Goal: Task Accomplishment & Management: Manage account settings

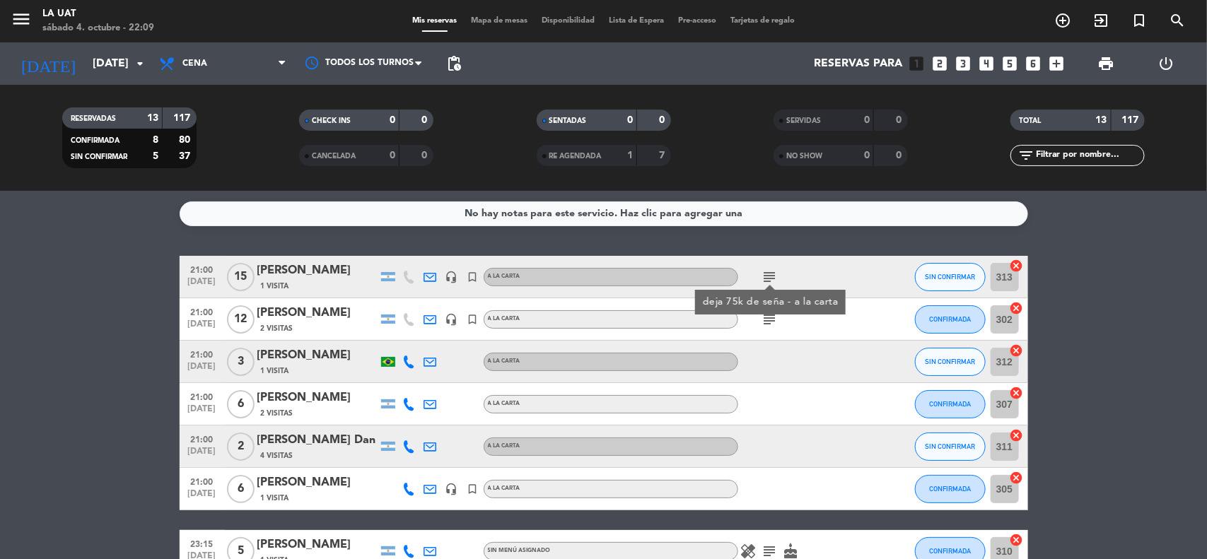
click at [765, 320] on icon "subject" at bounding box center [770, 319] width 17 height 17
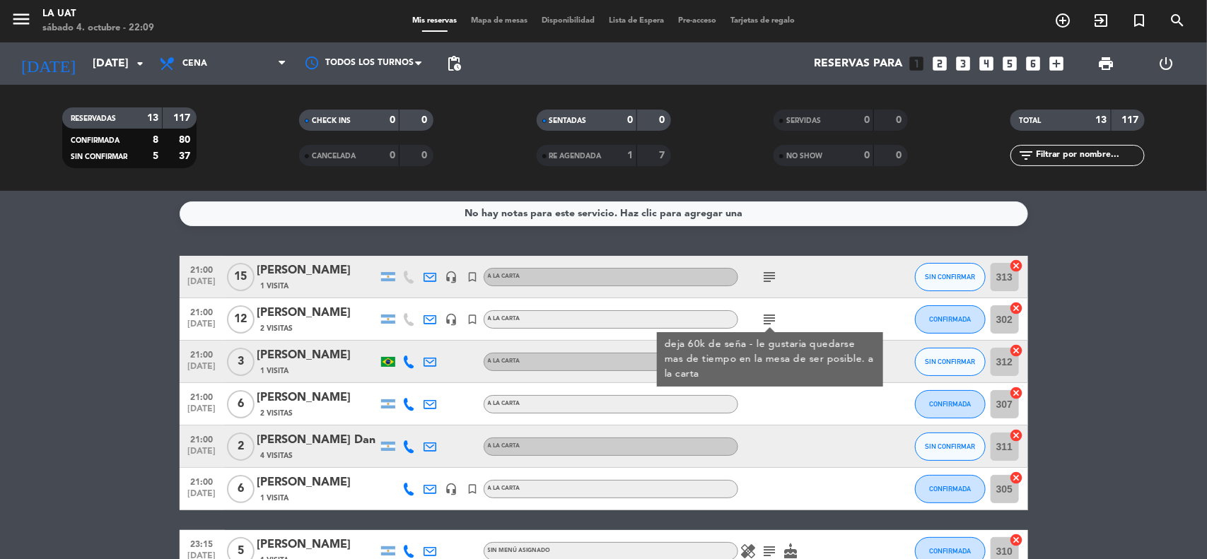
click at [1190, 384] on bookings-row "21:00 [DATE] [PERSON_NAME] 1 Visita headset_mic turned_in_not A LA CARTA subjec…" at bounding box center [603, 542] width 1207 height 572
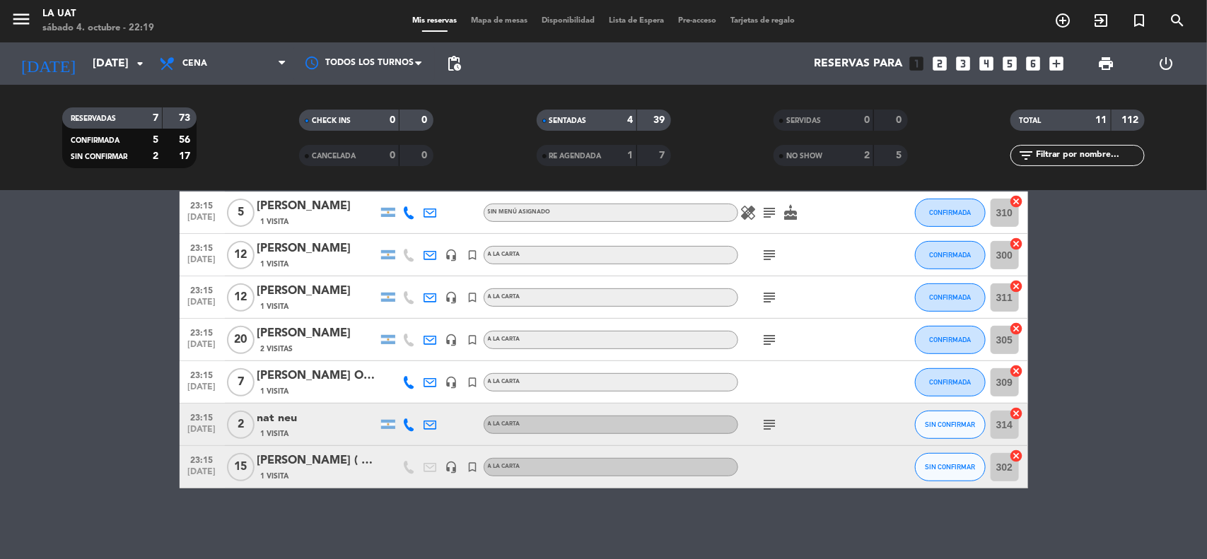
scroll to position [253, 0]
click at [1095, 299] on bookings-row "21:00 [DATE] [PERSON_NAME] 1 Visita headset_mic turned_in_not A LA CARTA subjec…" at bounding box center [603, 246] width 1207 height 487
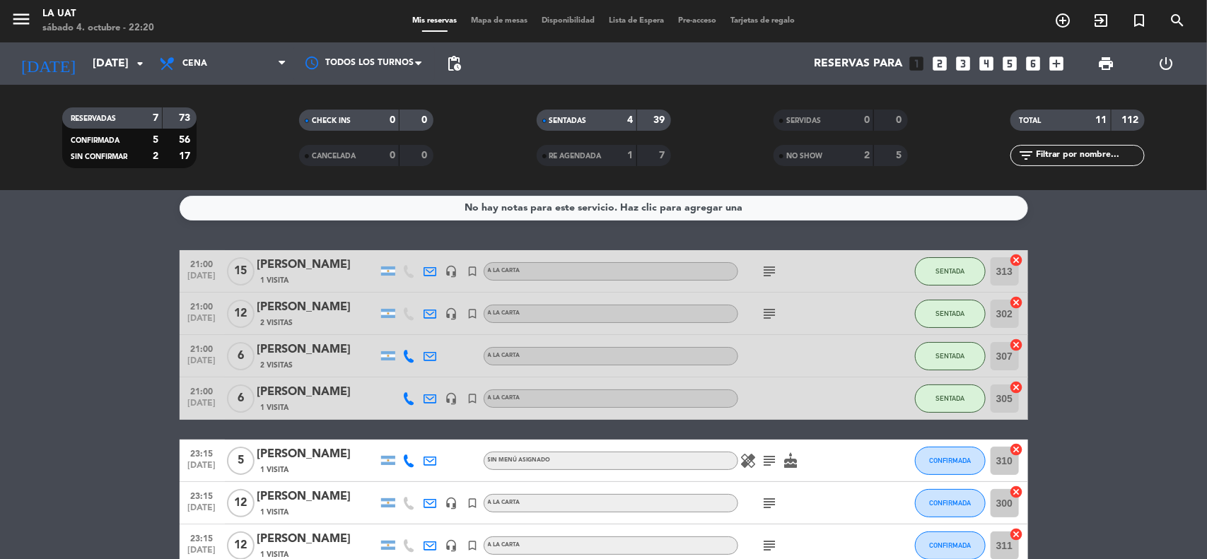
scroll to position [0, 0]
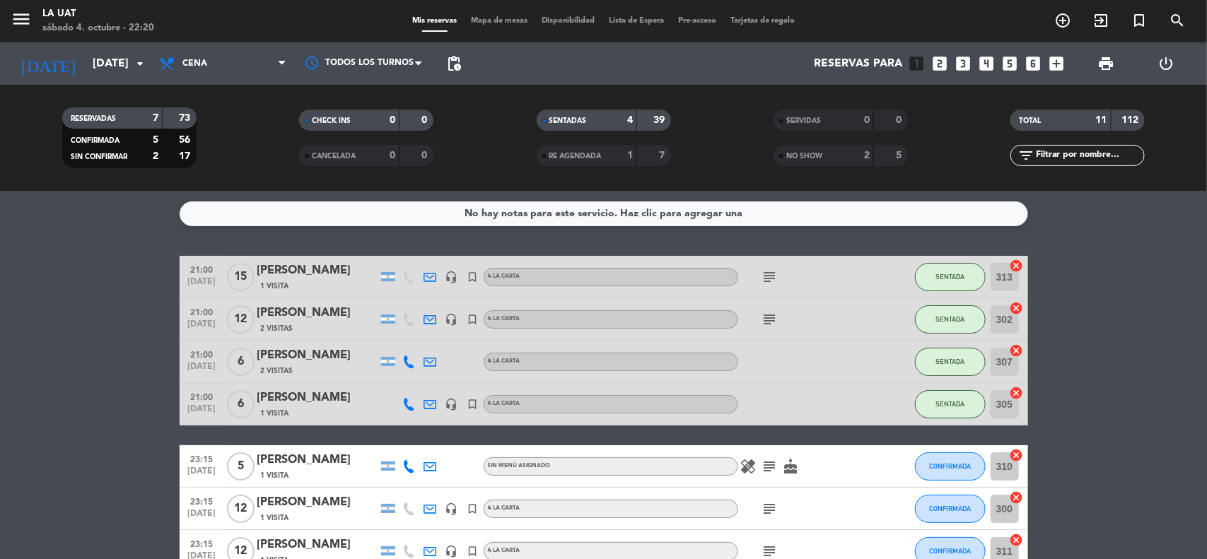
click at [280, 373] on span "2 Visitas" at bounding box center [277, 371] width 33 height 11
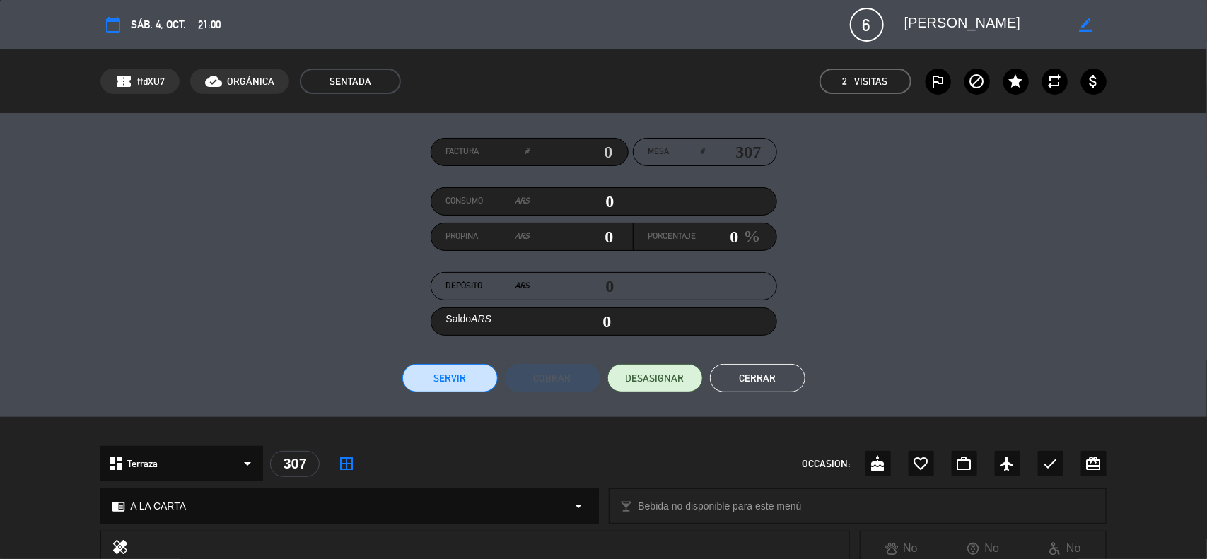
click at [765, 383] on button "Cerrar" at bounding box center [757, 378] width 95 height 28
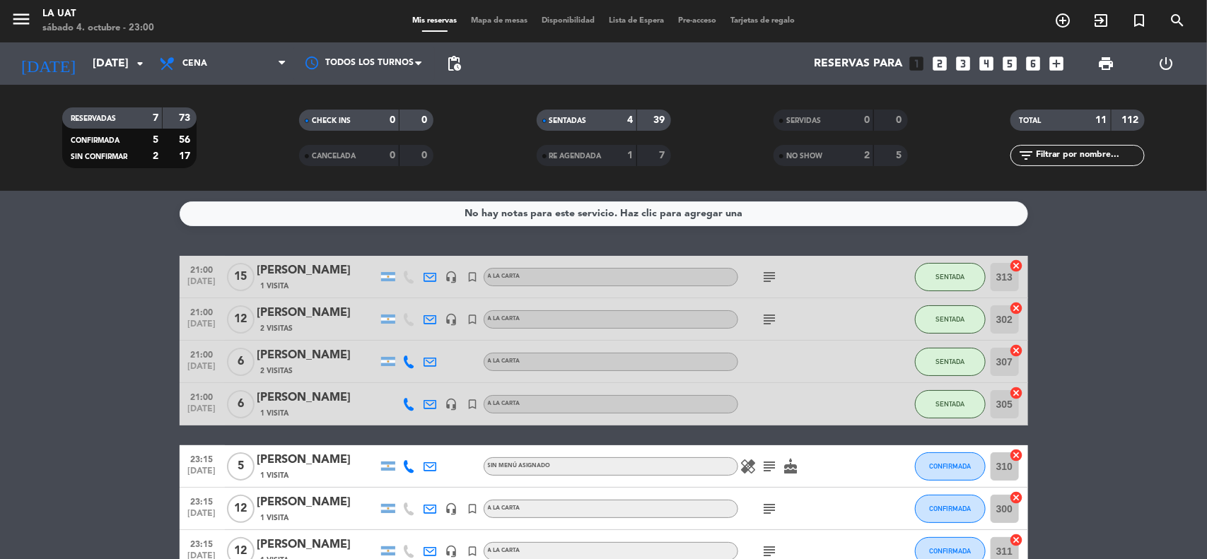
click at [1074, 499] on bookings-row "21:00 [DATE] [PERSON_NAME] 1 Visita headset_mic turned_in_not A LA CARTA subjec…" at bounding box center [603, 499] width 1207 height 487
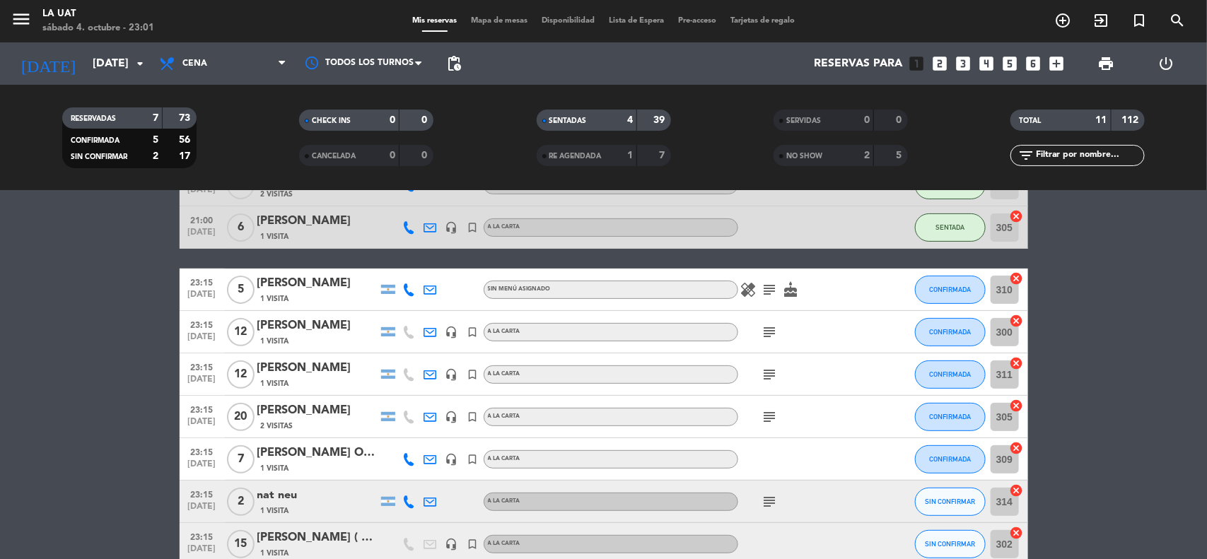
scroll to position [212, 0]
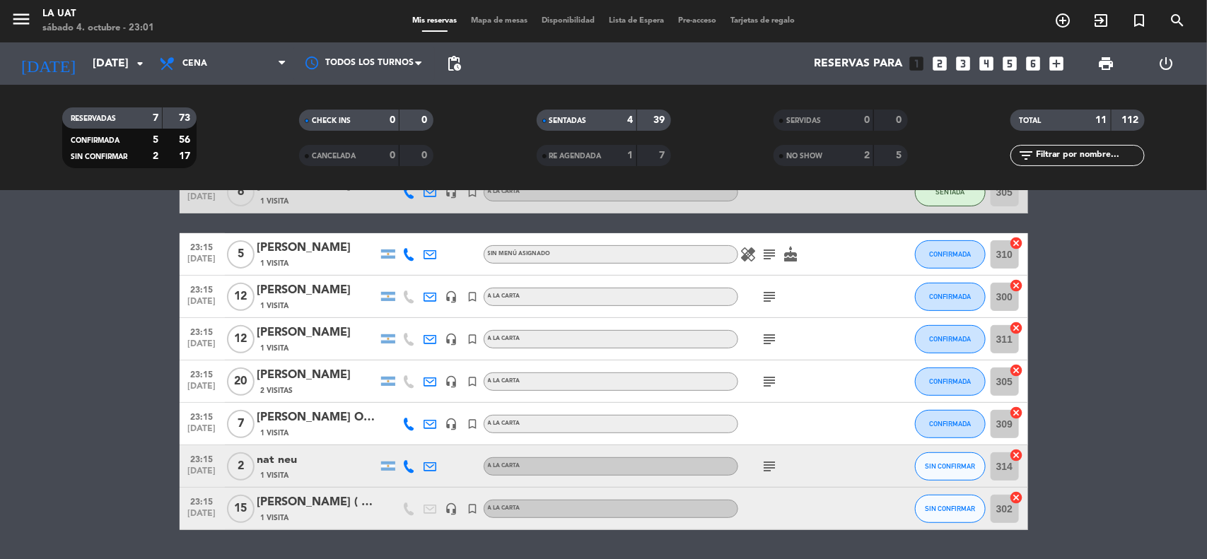
click at [775, 463] on icon "subject" at bounding box center [770, 466] width 17 height 17
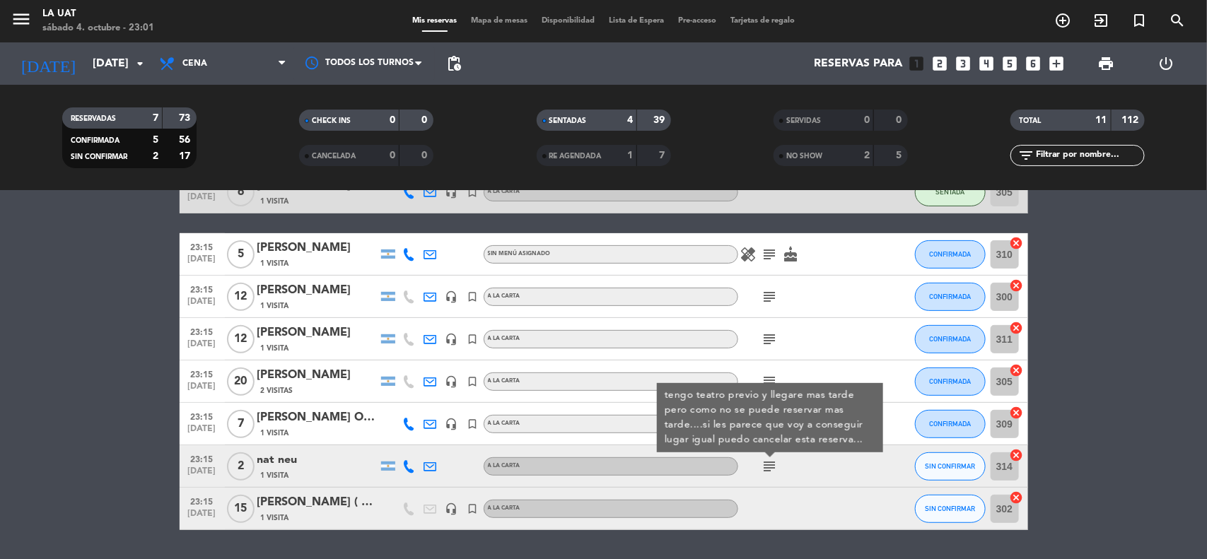
click at [769, 257] on icon "subject" at bounding box center [770, 254] width 17 height 17
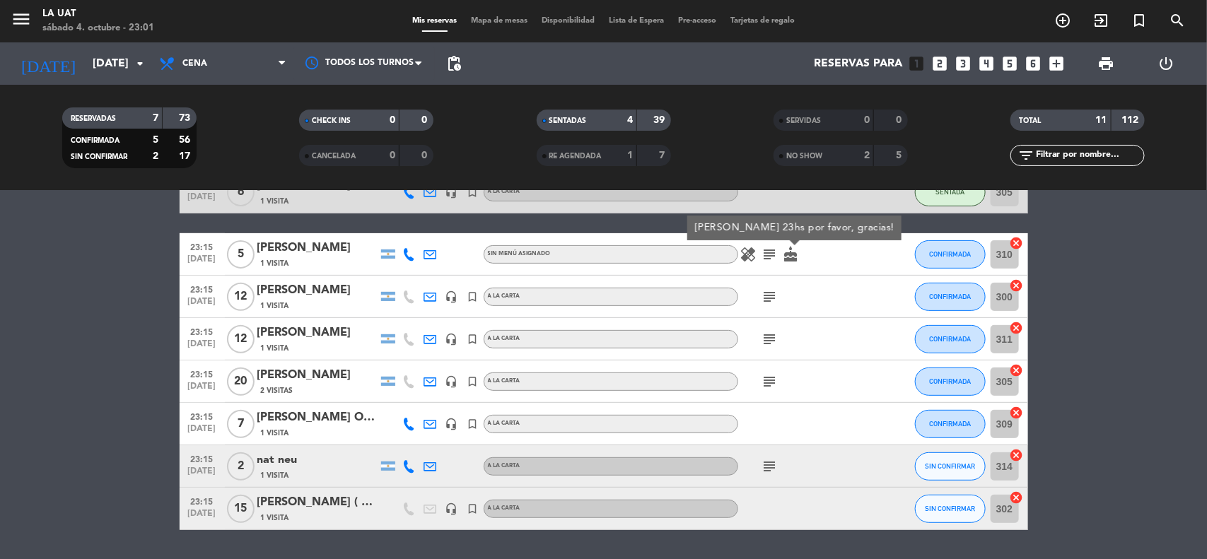
click at [787, 253] on icon "cake" at bounding box center [791, 254] width 17 height 17
click at [767, 291] on icon "subject" at bounding box center [770, 297] width 17 height 17
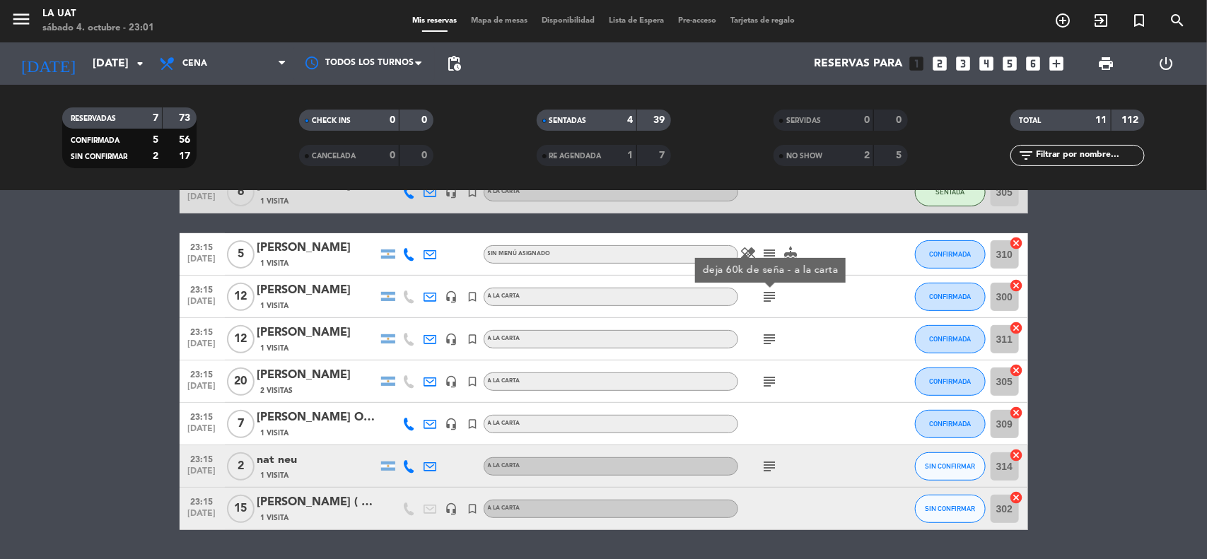
click at [770, 340] on icon "subject" at bounding box center [770, 339] width 17 height 17
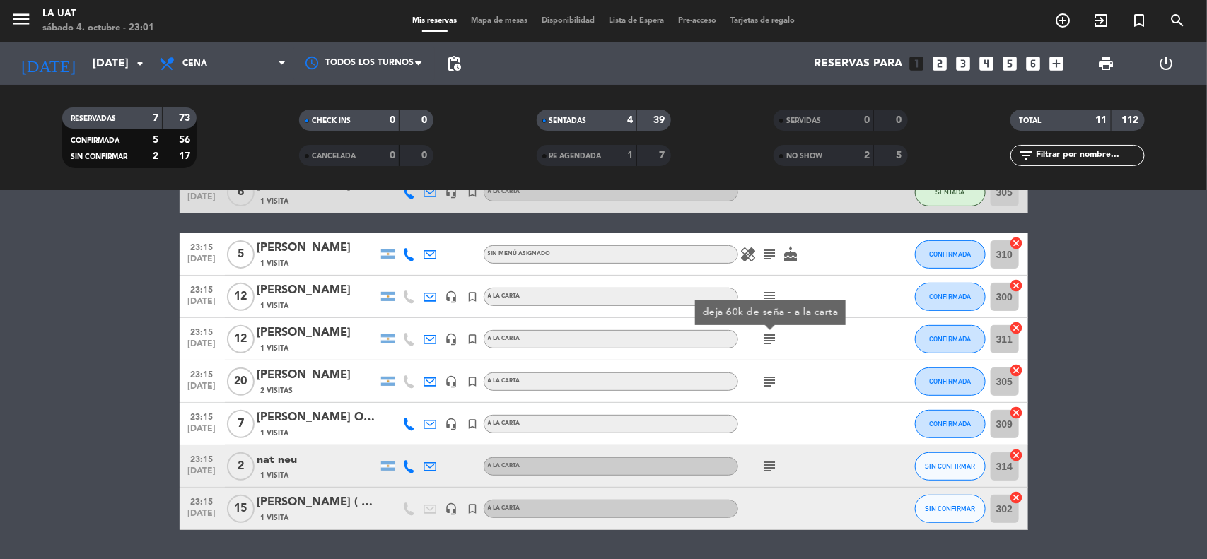
click at [765, 373] on icon "subject" at bounding box center [770, 381] width 17 height 17
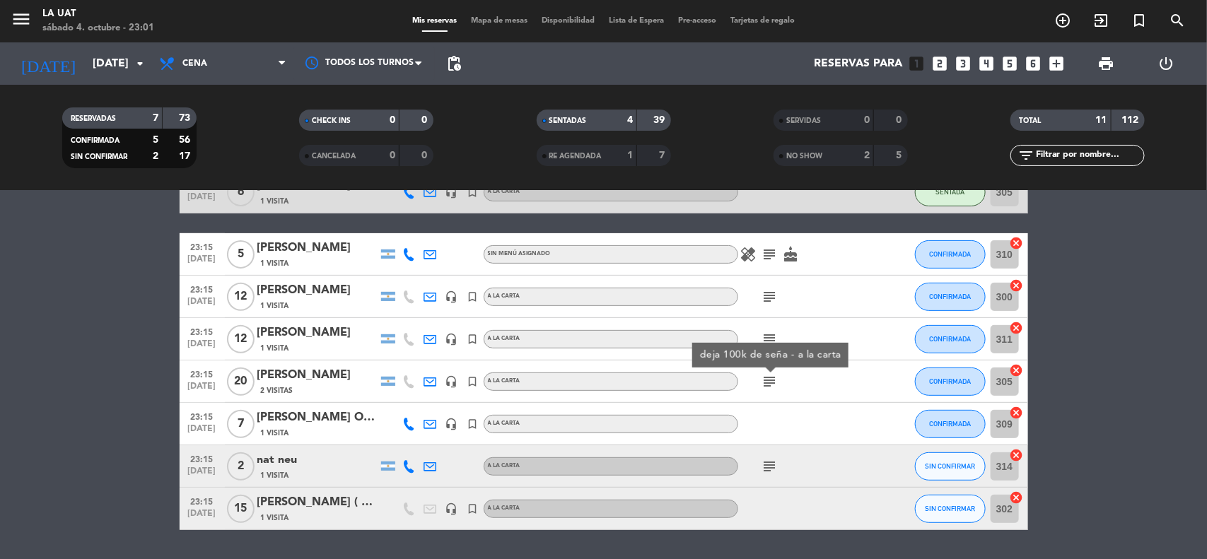
click at [762, 458] on icon "subject" at bounding box center [770, 466] width 17 height 17
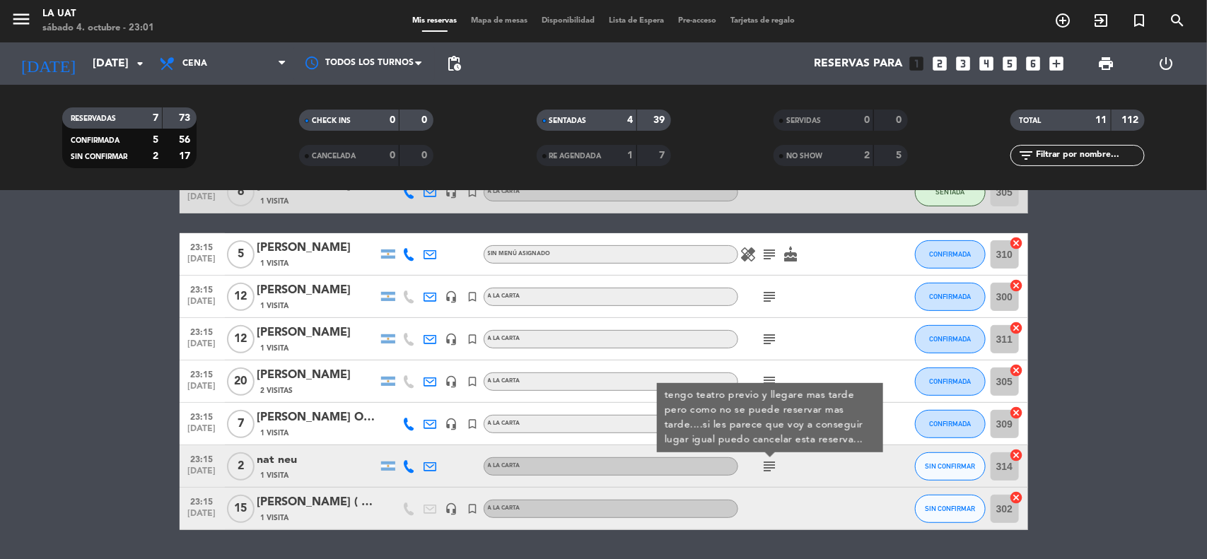
click at [1132, 412] on bookings-row "21:00 [DATE] [PERSON_NAME] 1 Visita headset_mic turned_in_not A LA CARTA subjec…" at bounding box center [603, 287] width 1207 height 487
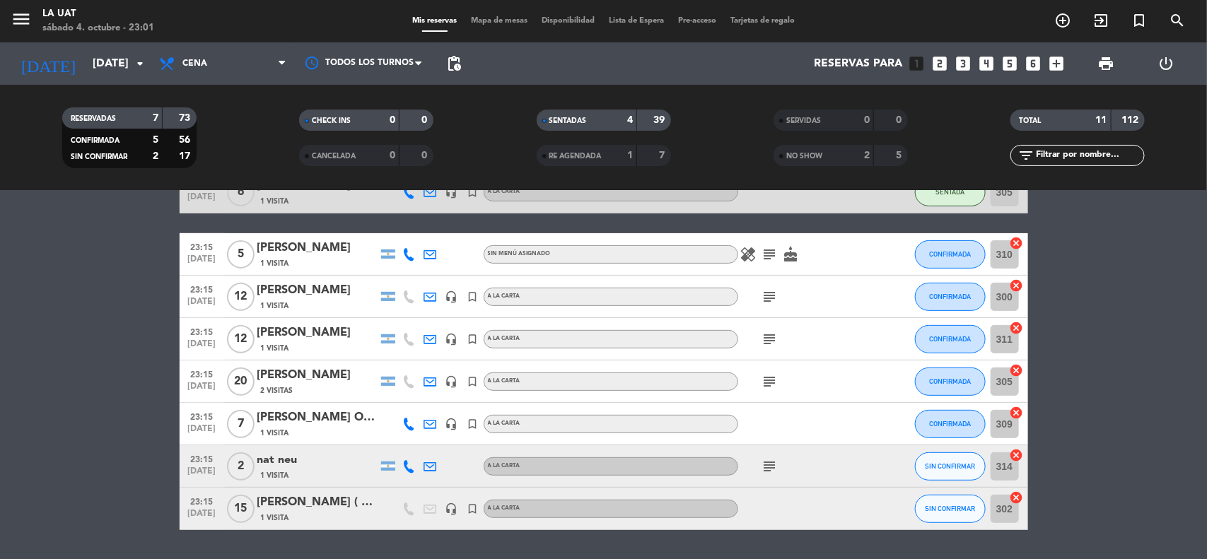
click at [1130, 398] on bookings-row "21:00 [DATE] [PERSON_NAME] 1 Visita headset_mic turned_in_not A LA CARTA subjec…" at bounding box center [603, 287] width 1207 height 487
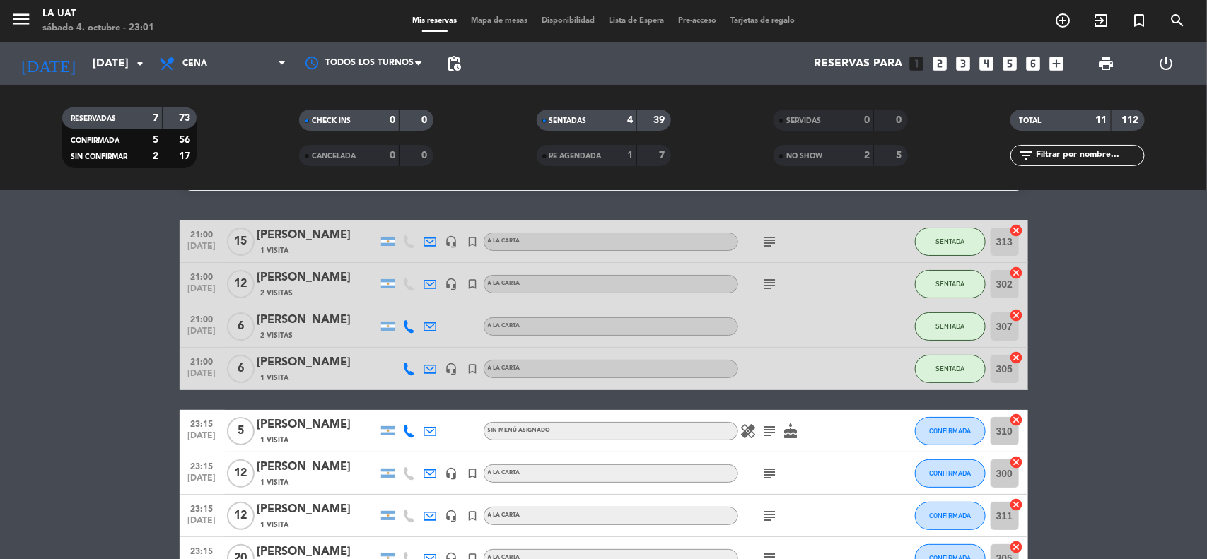
scroll to position [0, 0]
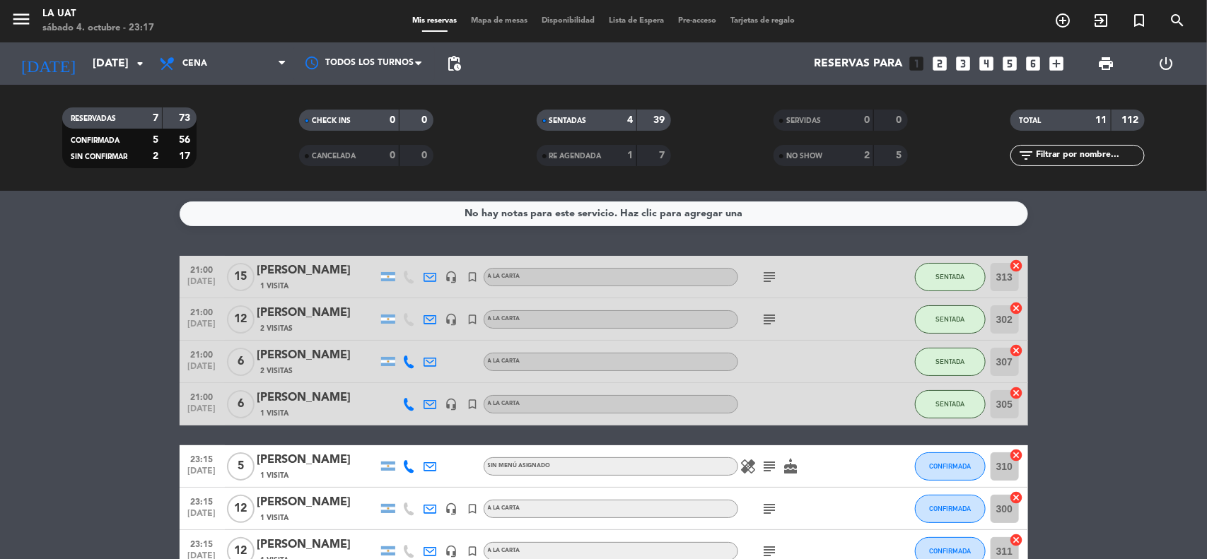
click at [1072, 485] on bookings-row "21:00 [DATE] [PERSON_NAME] 1 Visita headset_mic turned_in_not A LA CARTA subjec…" at bounding box center [603, 499] width 1207 height 487
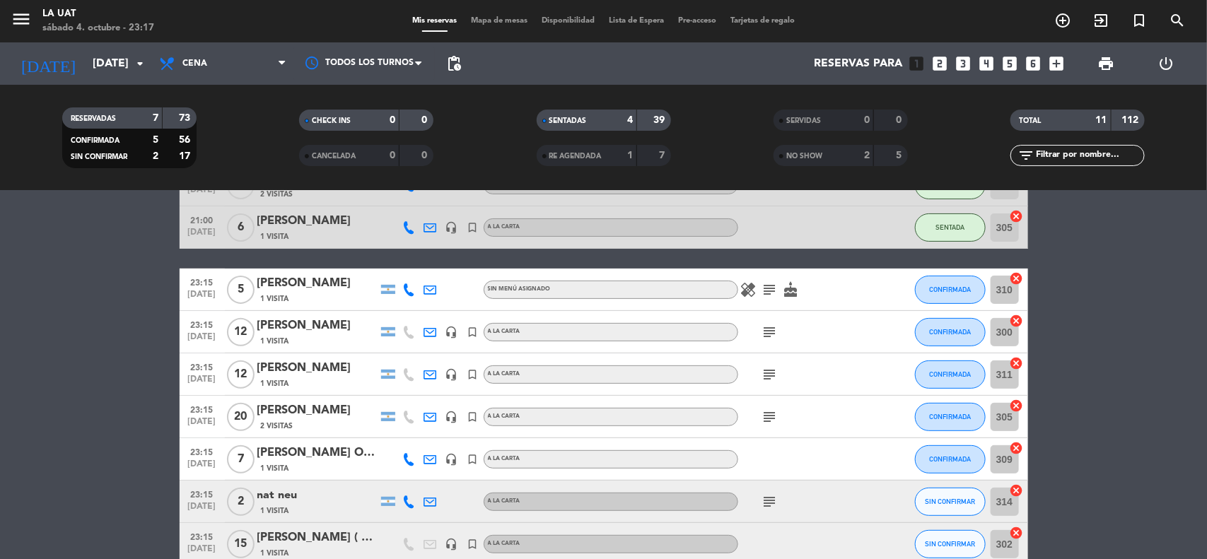
scroll to position [212, 0]
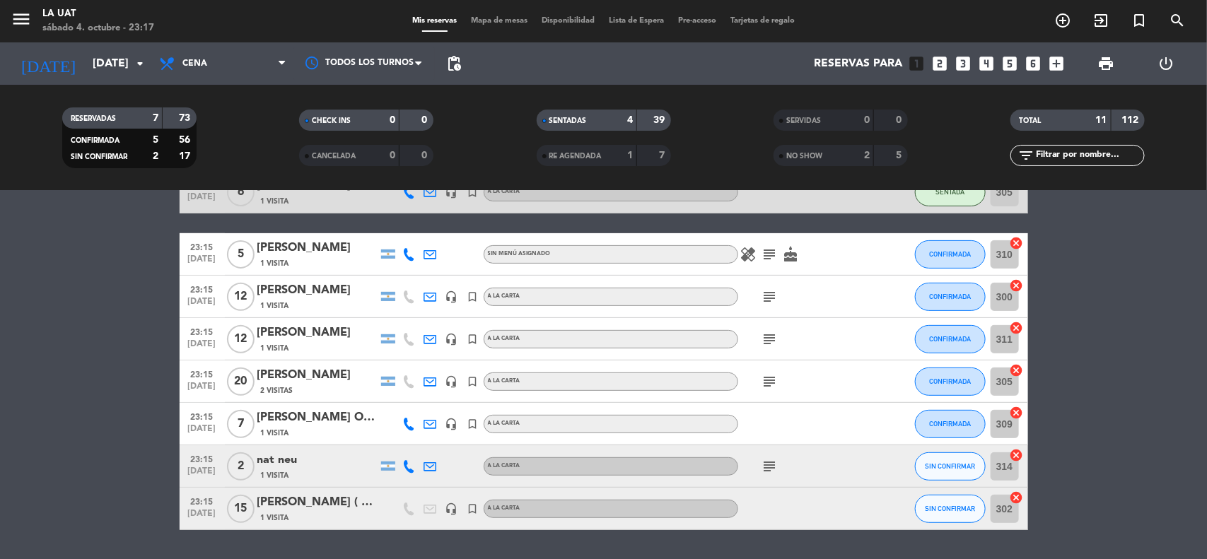
click at [772, 378] on icon "subject" at bounding box center [770, 381] width 17 height 17
